Goal: Use online tool/utility: Use online tool/utility

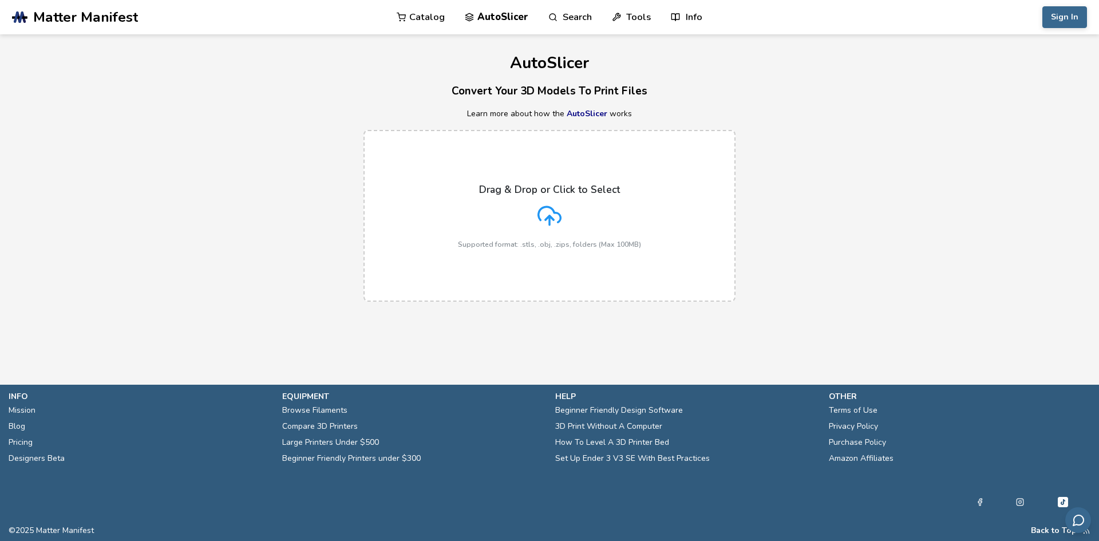
click at [547, 214] on icon at bounding box center [549, 216] width 24 height 24
click at [0, 0] on input "Drag & Drop or Click to Select Supported format: .stls, .obj, .zips, folders (M…" at bounding box center [0, 0] width 0 height 0
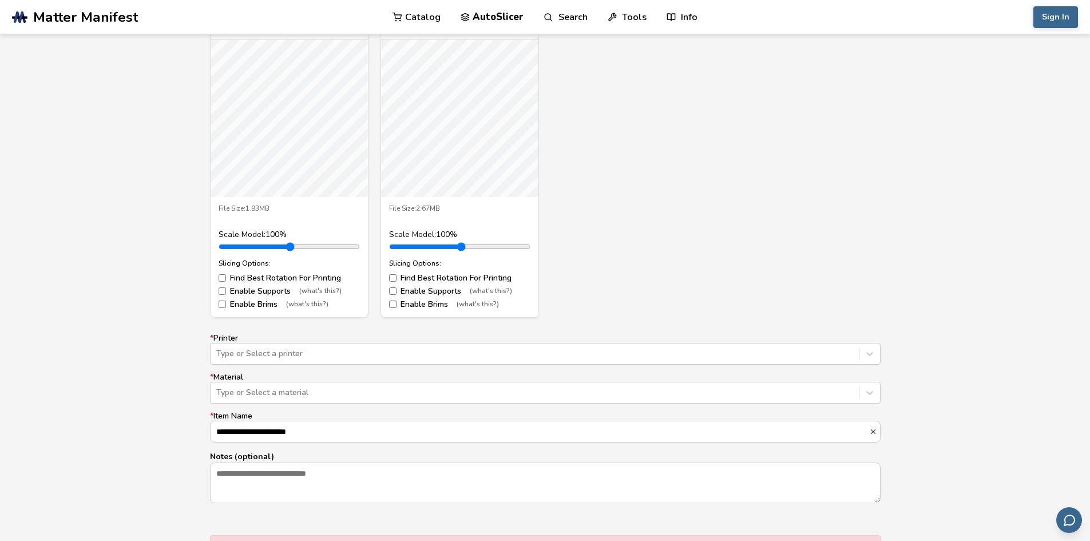
scroll to position [801, 0]
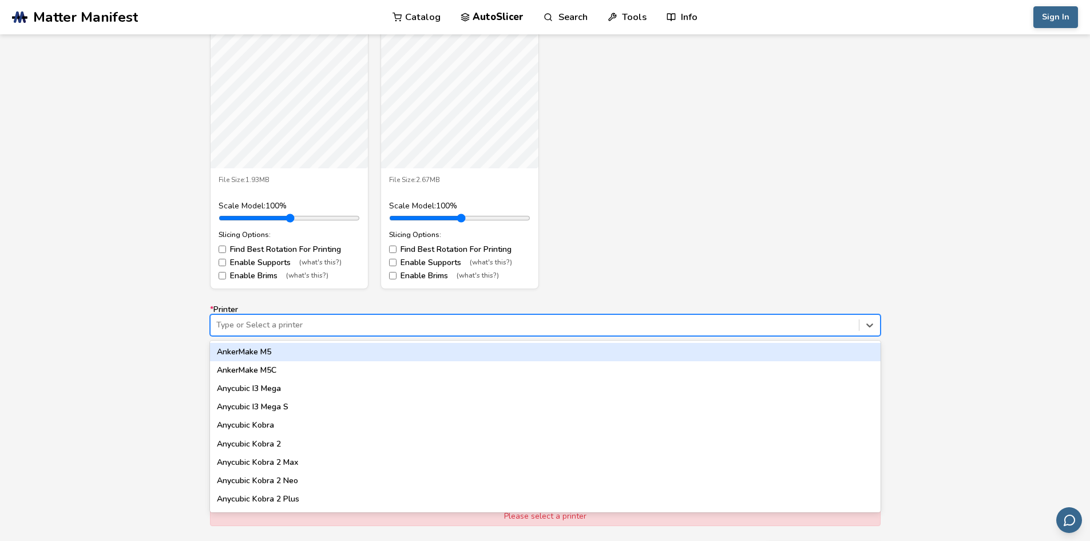
click at [301, 326] on div at bounding box center [534, 324] width 637 height 11
type input "**"
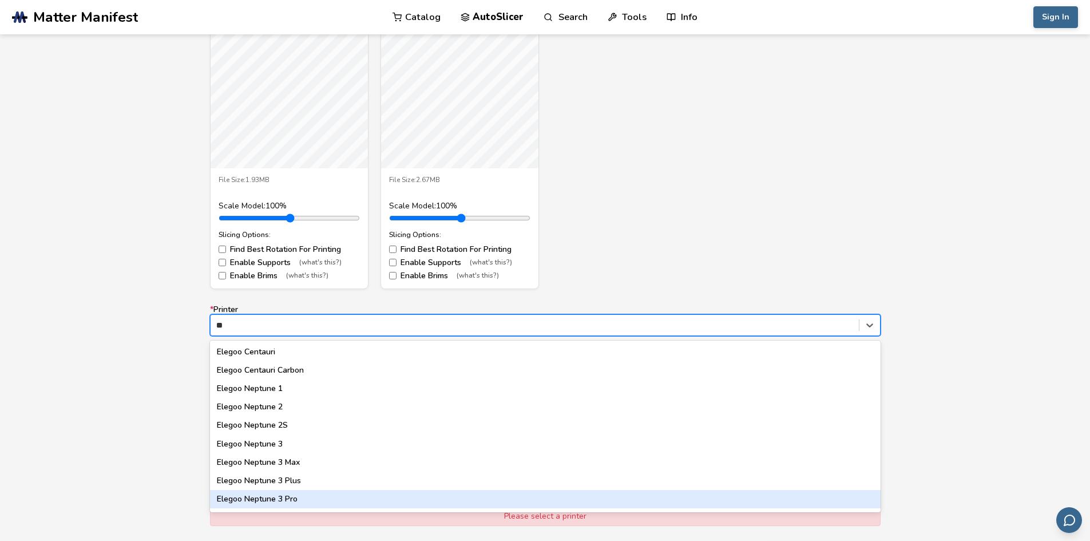
click at [293, 500] on div "Elegoo Neptune 3 Pro" at bounding box center [545, 499] width 671 height 18
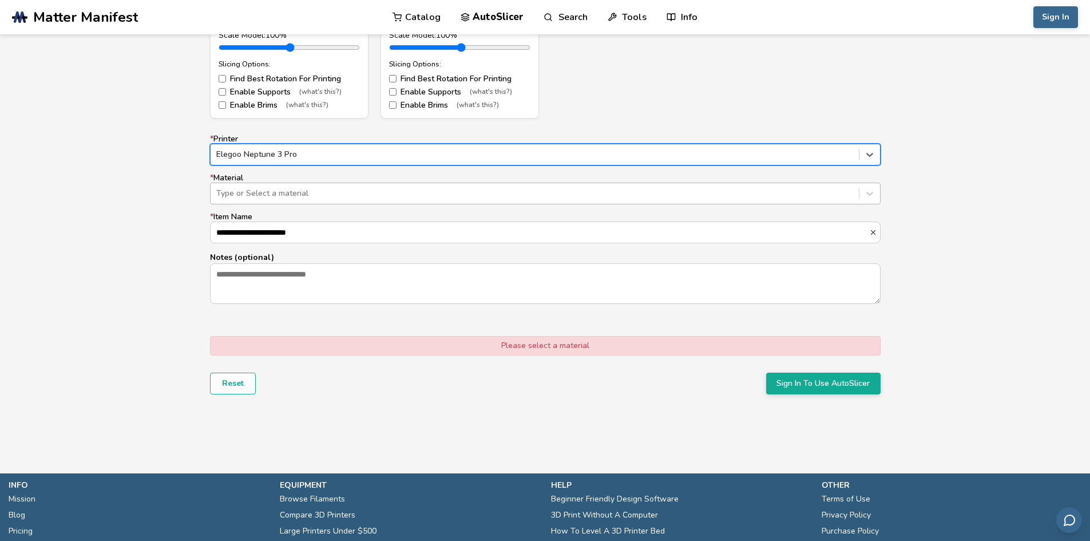
scroll to position [973, 0]
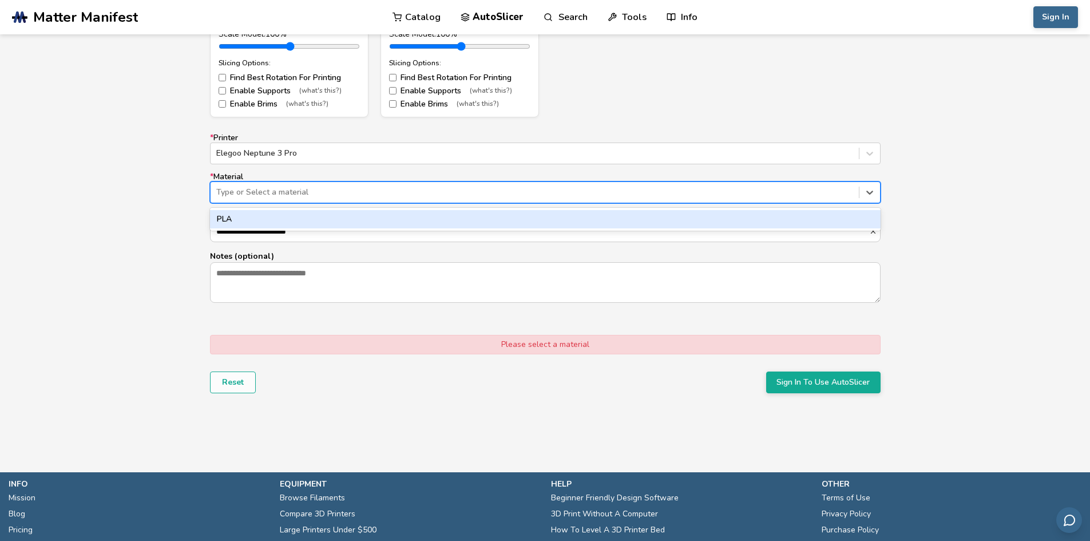
click at [276, 195] on div at bounding box center [534, 192] width 637 height 11
click at [260, 224] on div "PLA" at bounding box center [545, 219] width 671 height 18
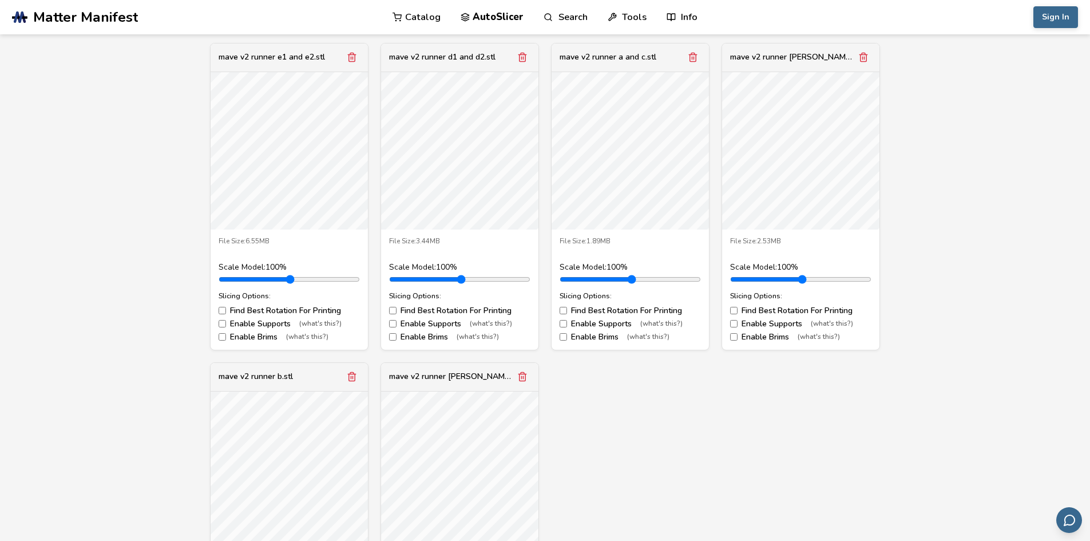
scroll to position [401, 0]
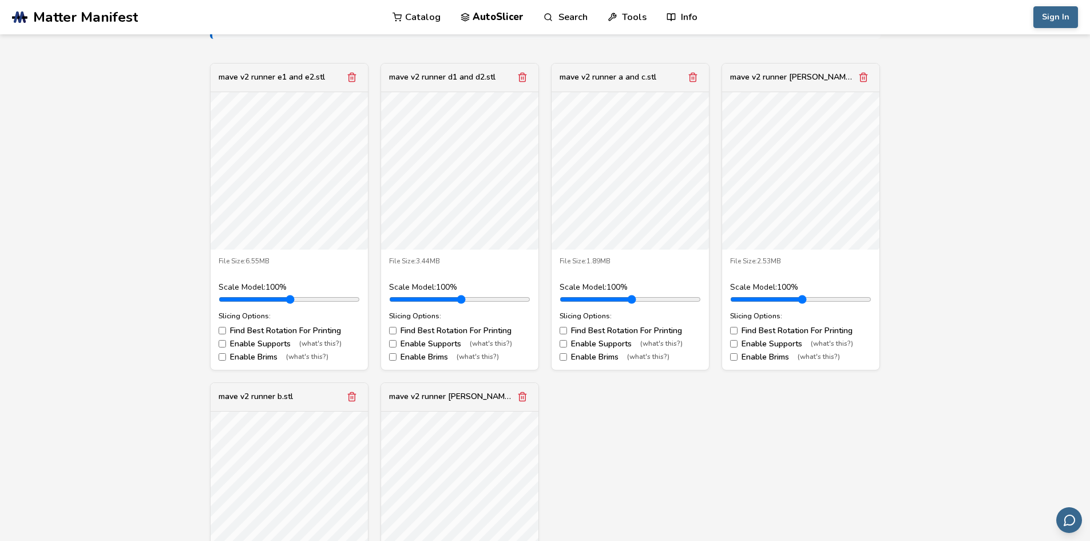
click at [264, 341] on label "Enable Supports (what's this?)" at bounding box center [289, 343] width 141 height 9
click at [429, 339] on label "Enable Supports (what's this?)" at bounding box center [459, 343] width 141 height 9
click at [579, 340] on label "Enable Supports (what's this?)" at bounding box center [630, 343] width 141 height 9
click at [749, 342] on label "Enable Supports (what's this?)" at bounding box center [800, 343] width 141 height 9
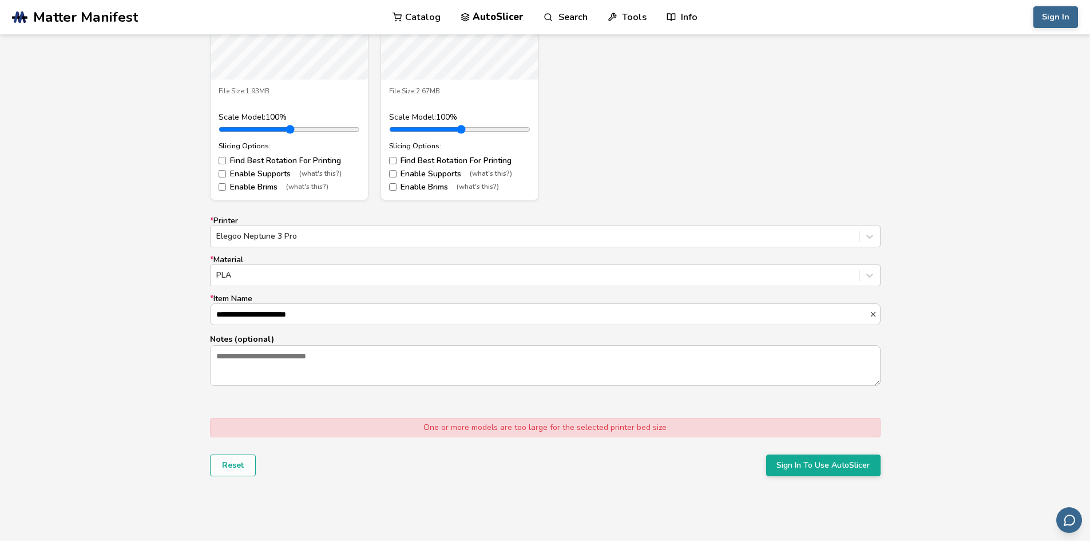
scroll to position [889, 0]
